Goal: Task Accomplishment & Management: Use online tool/utility

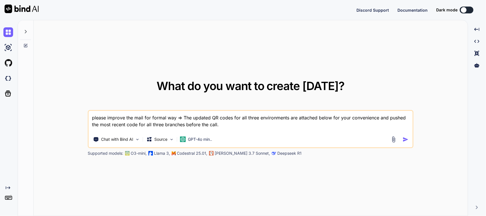
click at [59, 96] on div "What do you want to create [DATE]? please improve the mail for formal way => Th…" at bounding box center [251, 118] width 434 height 196
type textarea "x"
type textarea "P"
type textarea "x"
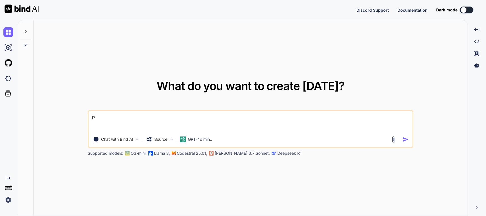
type textarea "Pl"
type textarea "x"
type textarea "Ple"
type textarea "x"
type textarea "Plea"
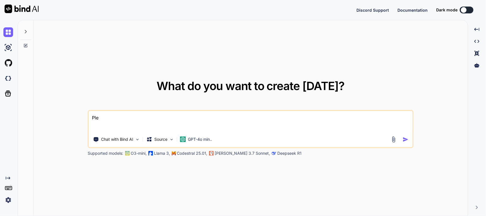
type textarea "x"
type textarea "Pleas"
type textarea "x"
type textarea "Please"
type textarea "x"
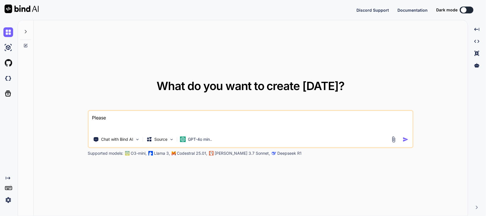
type textarea "Please"
type textarea "x"
type textarea "Please c"
type textarea "x"
type textarea "Please cr"
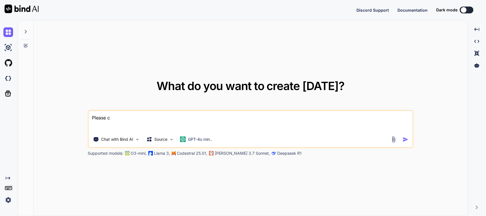
type textarea "x"
type textarea "Please cre"
type textarea "x"
type textarea "Please crea"
type textarea "x"
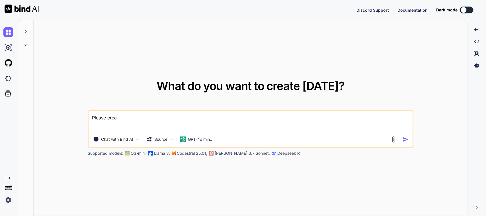
type textarea "Please creat"
type textarea "x"
type textarea "Please create"
type textarea "x"
type textarea "Please create"
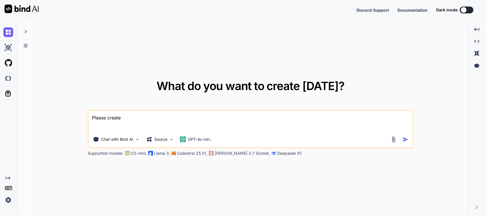
type textarea "x"
type textarea "Please create t"
type textarea "x"
type textarea "Please create th"
type textarea "x"
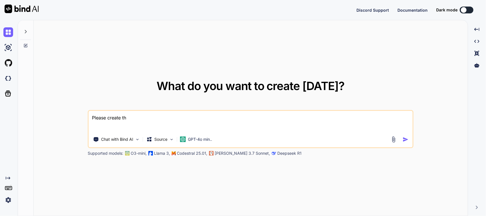
type textarea "Please create the"
type textarea "x"
type textarea "Please create the"
type textarea "x"
type textarea "Please create the o"
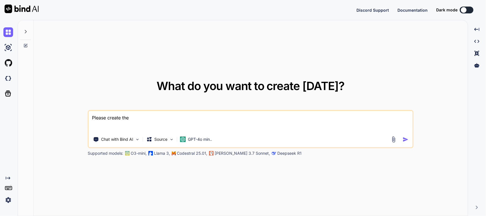
type textarea "x"
type textarea "Please create the ob"
type textarea "x"
type textarea "Please create the obj"
type textarea "x"
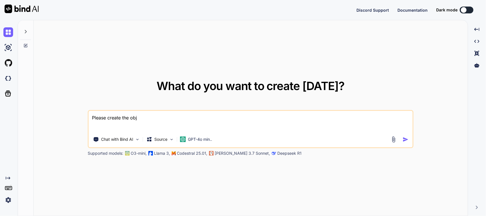
type textarea "Please create the obje"
type textarea "x"
type textarea "Please create the objec"
type textarea "x"
type textarea "Please create the object"
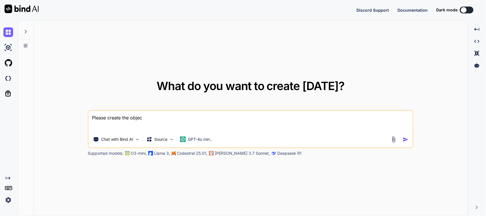
type textarea "x"
type textarea "Please create the objecti"
type textarea "x"
type textarea "Please create the objectib"
type textarea "x"
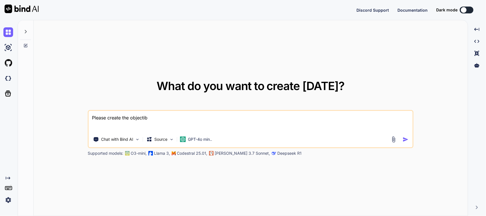
type textarea "Please create the objectibe"
type textarea "x"
type textarea "Please create the objectib"
type textarea "x"
type textarea "Please create the objecti"
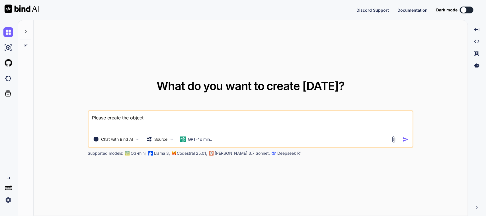
type textarea "x"
type textarea "Please create the objectiv"
type textarea "x"
type textarea "Please create the objective"
type textarea "x"
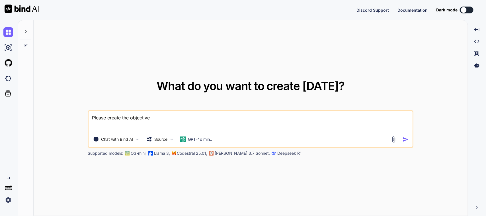
type textarea "Please create the objectives"
type textarea "x"
type textarea "Please create the objectives"
type textarea "x"
type textarea "Please create the objectives f"
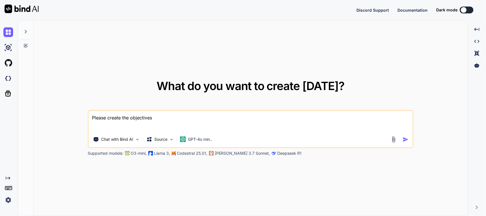
type textarea "x"
type textarea "Please create the objectives fo"
type textarea "x"
type textarea "Please create the objectives for"
type textarea "x"
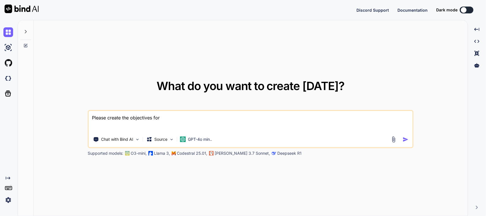
type textarea "Please create the objectives for"
type textarea "x"
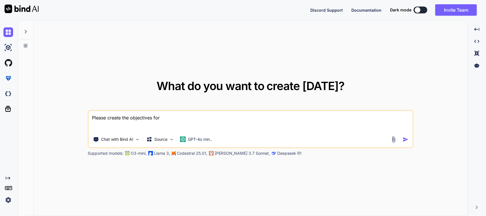
type textarea "Please create the objectives for t"
type textarea "x"
type textarea "Please create the objectives for th"
type textarea "x"
type textarea "Please create the objectives for the"
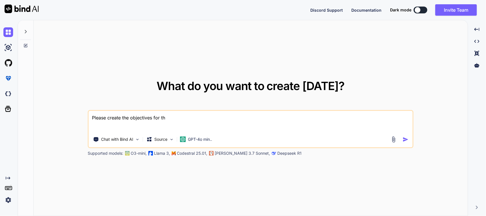
type textarea "x"
type textarea "Please create the objectives for the"
type textarea "x"
type textarea "Please create the objectives for the g"
type textarea "x"
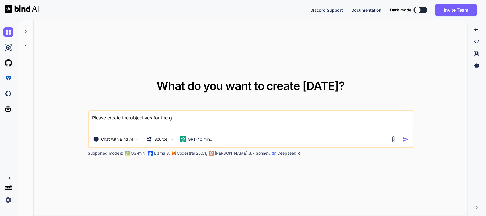
type textarea "Please create the objectives for the gi"
type textarea "x"
type textarea "Please create the objectives for the giv"
type textarea "x"
type textarea "Please create the objectives for the give"
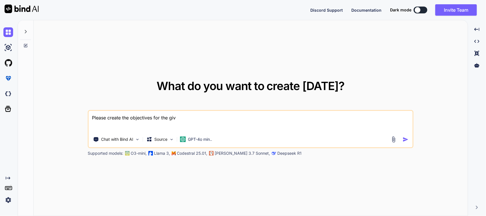
type textarea "x"
type textarea "Please create the objectives for the given"
type textarea "x"
type textarea "Please create the objectives for the given"
type textarea "x"
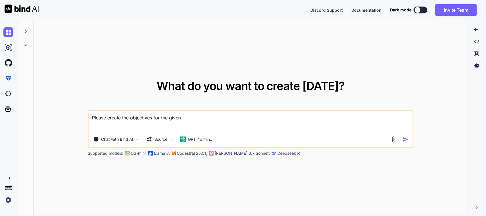
type textarea "Please create the objectives for the given t"
type textarea "x"
type textarea "Please create the objectives for the given ta"
type textarea "x"
type textarea "Please create the objectives for the given tas"
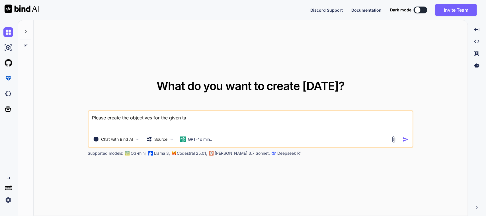
type textarea "x"
type textarea "Please create the objectives for the given task"
type textarea "x"
type textarea "Please create the objectives for the given task"
type textarea "x"
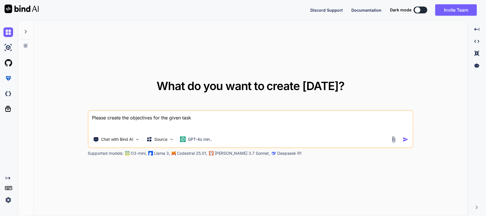
type textarea "Please create the objectives for the given task i"
type textarea "x"
type textarea "Please create the objectives for the given task in"
type textarea "x"
type textarea "Please create the objectives for the given task in"
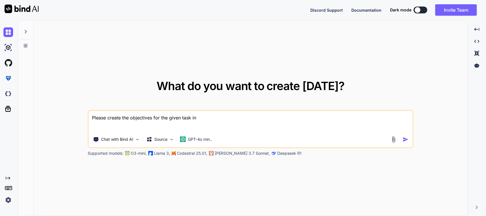
type textarea "x"
type textarea "Please create the objectives for the given task in 2"
type textarea "x"
type textarea "Please create the objectives for the given task in 20"
type textarea "x"
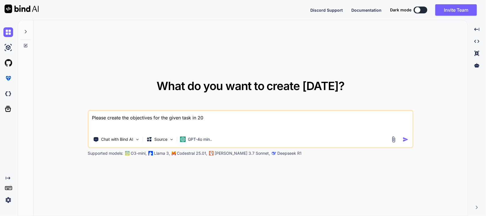
type textarea "Please create the objectives for the given task in 20"
type textarea "x"
type textarea "Please create the objectives for the given task in 20 w"
type textarea "x"
type textarea "Please create the objectives for the given task in 20 wo"
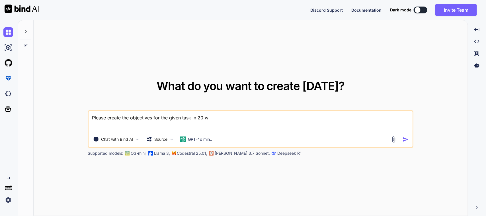
type textarea "x"
type textarea "Please create the objectives for the given task in 20 wor"
type textarea "x"
type textarea "Please create the objectives for the given task in 20 word"
type textarea "x"
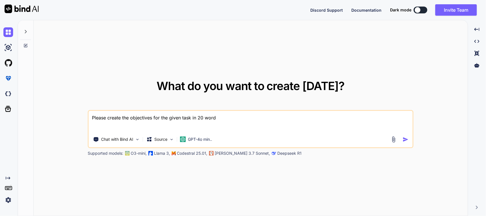
type textarea "Please create the objectives for the given task in 20 words"
type textarea "x"
type textarea "Please create the objectives for the given task in 20 words"
type textarea "x"
type textarea "Please create the objectives for the given task in 20 words e"
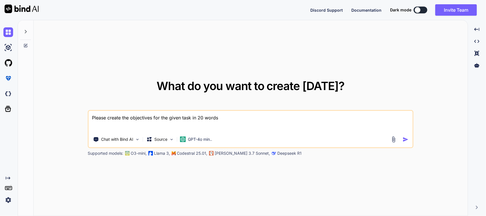
type textarea "x"
type textarea "Please create the objectives for the given task in 20 words ea"
type textarea "x"
type textarea "Please create the objectives for the given task in 20 words eac"
type textarea "x"
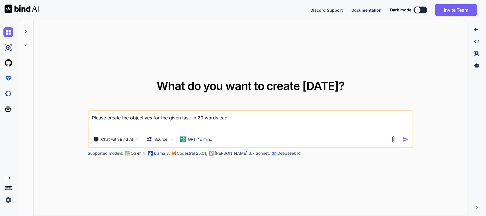
type textarea "Please create the objectives for the given task in 20 words each"
type textarea "x"
type textarea "Please create the objectives for the given task in 20 words each"
type textarea "x"
type textarea "Please create the objectives for the given task in 20 words each ="
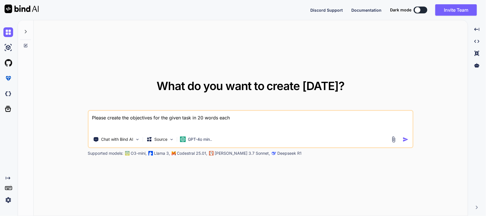
type textarea "x"
type textarea "Please create the objectives for the given task in 20 words each =>"
type textarea "x"
type textarea "Please create the objectives for the given task in 20 words each =>"
type textarea "x"
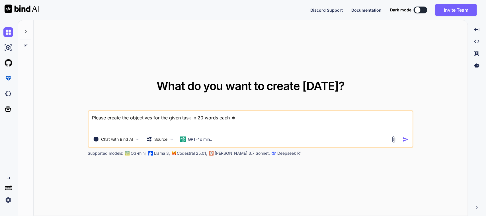
type textarea "Please create the objectives for the given task in 20 words each => • Work on t…"
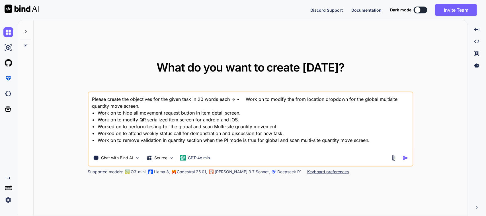
type textarea "x"
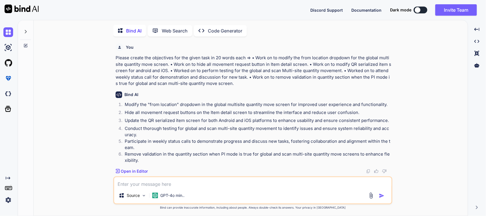
scroll to position [2, 0]
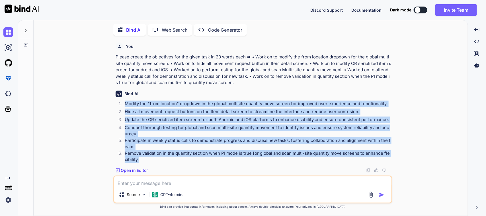
drag, startPoint x: 148, startPoint y: 161, endPoint x: 120, endPoint y: 104, distance: 63.2
click at [120, 104] on ol "Modify the "from location" dropdown in the global multisite quantity move scree…" at bounding box center [254, 132] width 276 height 62
copy ol "Modify the "from location" dropdown in the global multisite quantity move scree…"
